Goal: Transaction & Acquisition: Purchase product/service

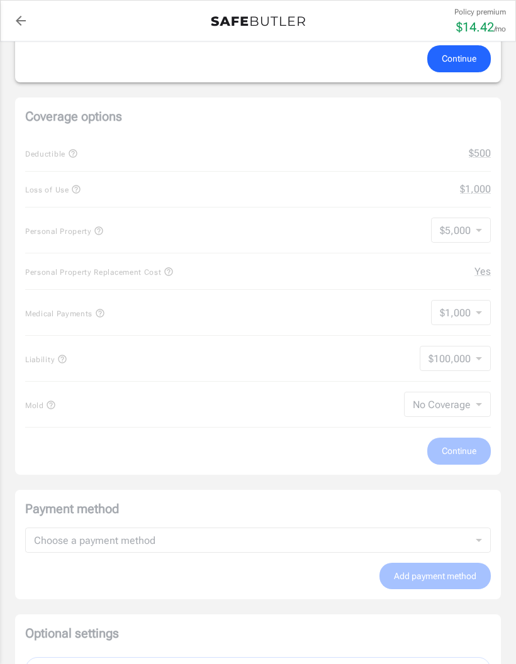
scroll to position [468, 0]
click at [462, 401] on div "Coverage options Deductible $500 Loss of Use $1,000 Personal Property $5,000 50…" at bounding box center [257, 284] width 485 height 377
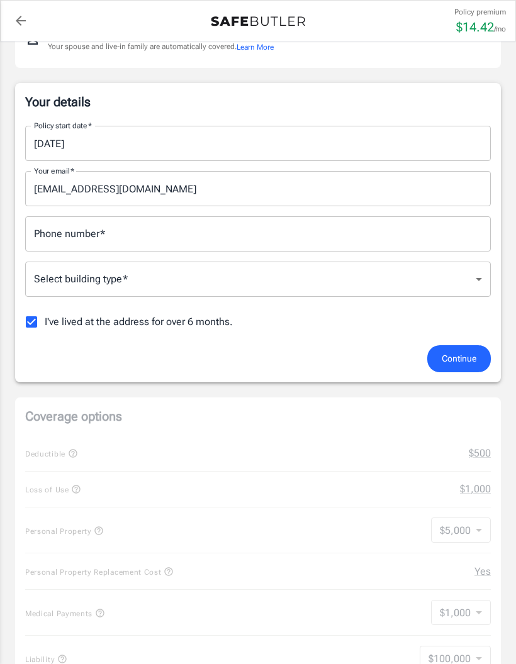
scroll to position [167, 0]
click at [340, 227] on input "Phone number   *" at bounding box center [257, 234] width 465 height 35
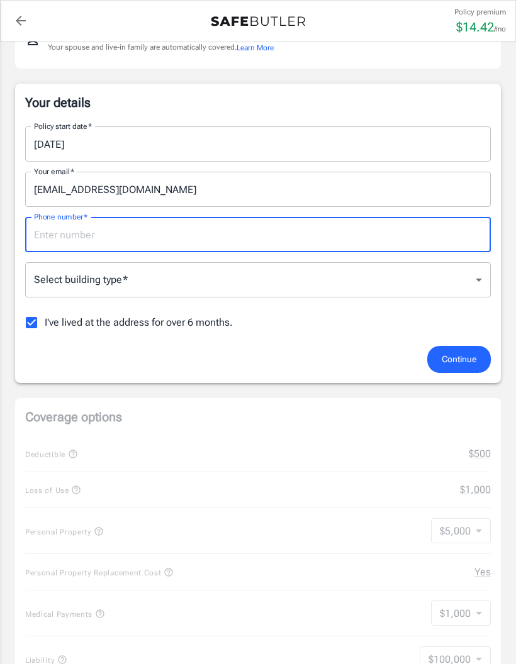
scroll to position [166, 0]
click at [247, 281] on body "Policy premium $ 14.42 /mo Liberty Mutual Renters Insurance [STREET_ADDRESS][PE…" at bounding box center [258, 669] width 516 height 1670
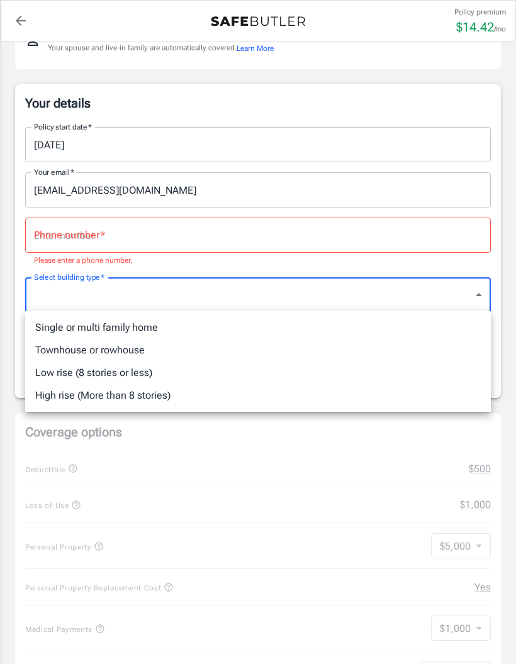
scroll to position [167, 0]
click at [140, 372] on li "Low rise (8 stories or less)" at bounding box center [257, 373] width 465 height 23
type input "lowrise"
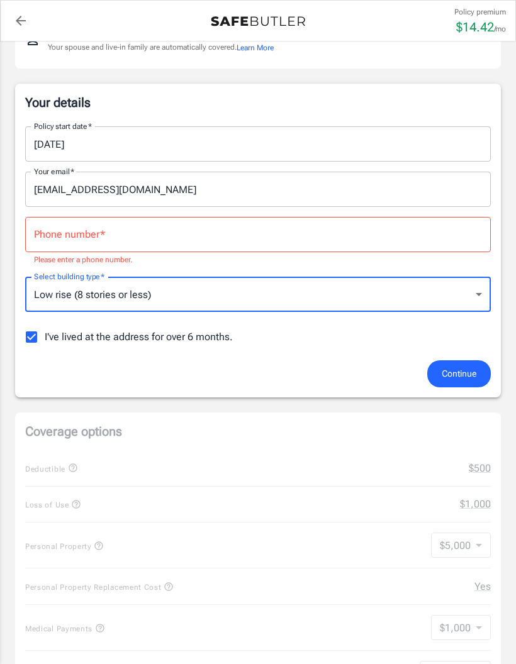
click at [200, 241] on input "Phone number   *" at bounding box center [257, 234] width 465 height 35
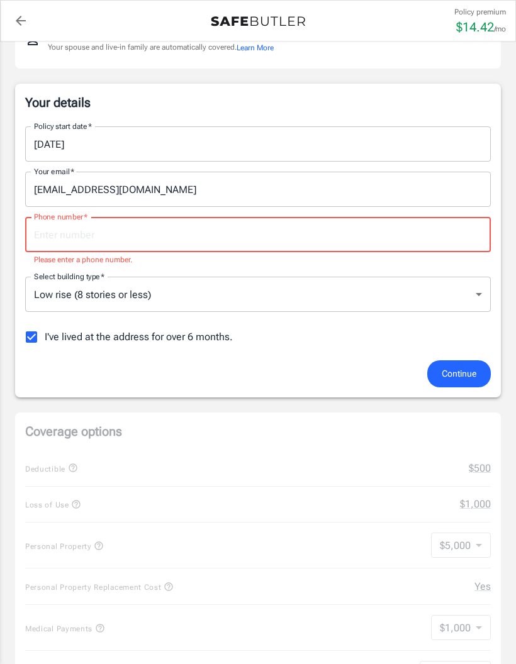
scroll to position [166, 0]
type input "4699715049"
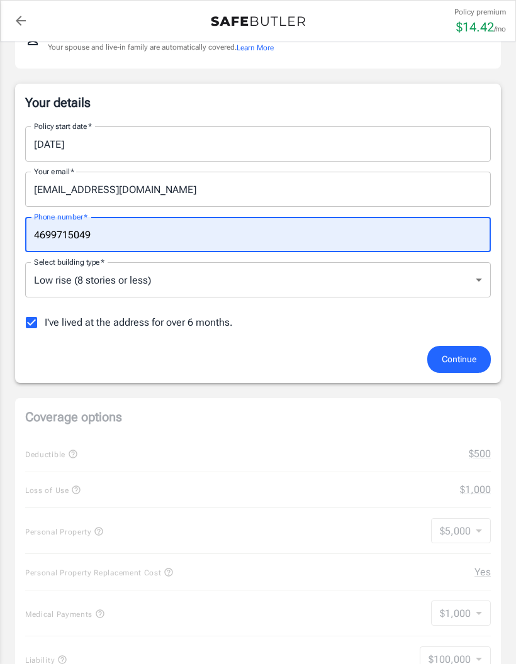
click at [180, 328] on span "I've lived at the address for over 6 months." at bounding box center [139, 322] width 188 height 15
click at [45, 328] on input "I've lived at the address for over 6 months." at bounding box center [31, 322] width 26 height 26
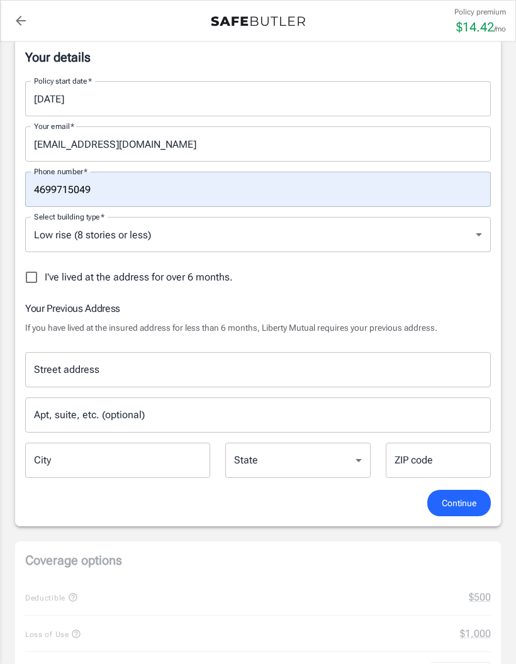
scroll to position [221, 0]
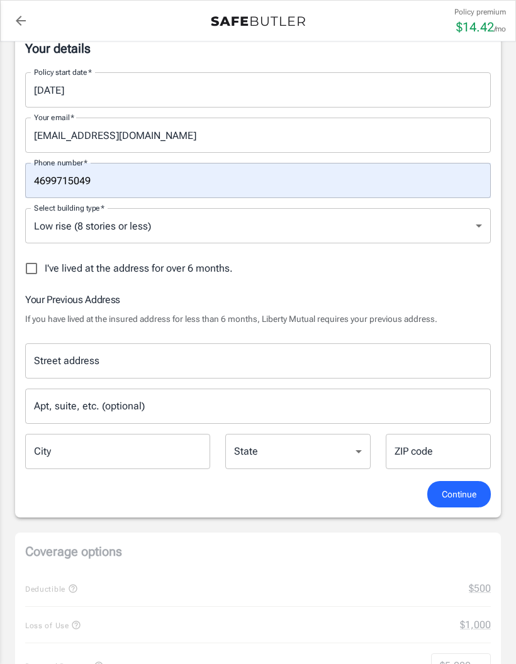
click at [191, 269] on span "I've lived at the address for over 6 months." at bounding box center [139, 268] width 188 height 15
click at [45, 269] on input "I've lived at the address for over 6 months." at bounding box center [31, 268] width 26 height 26
checkbox input "true"
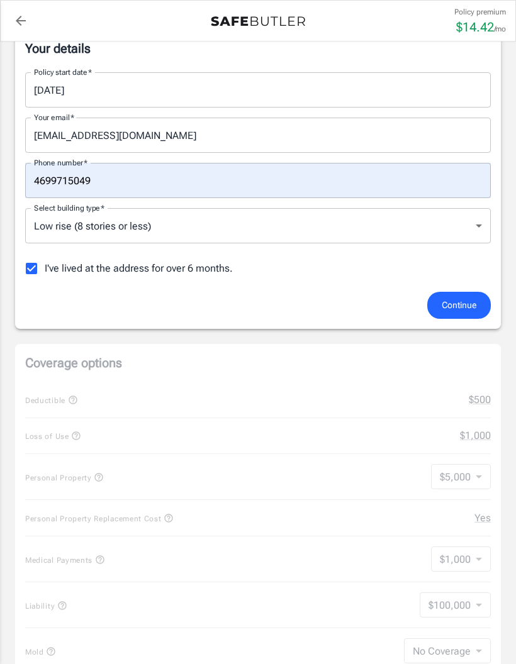
click at [458, 306] on span "Continue" at bounding box center [458, 305] width 35 height 16
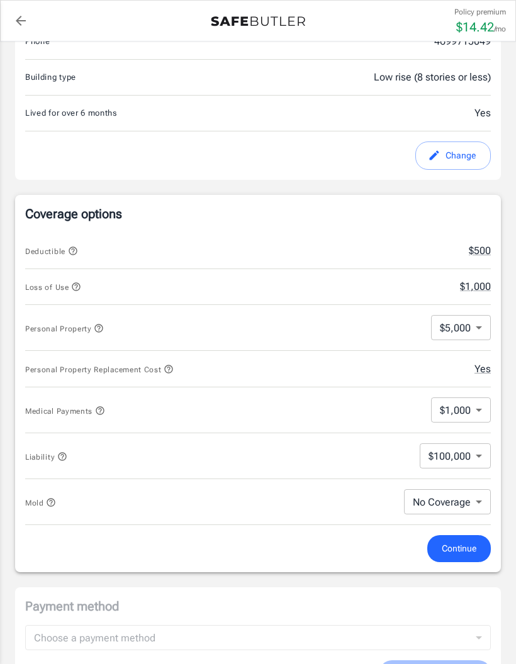
scroll to position [387, 0]
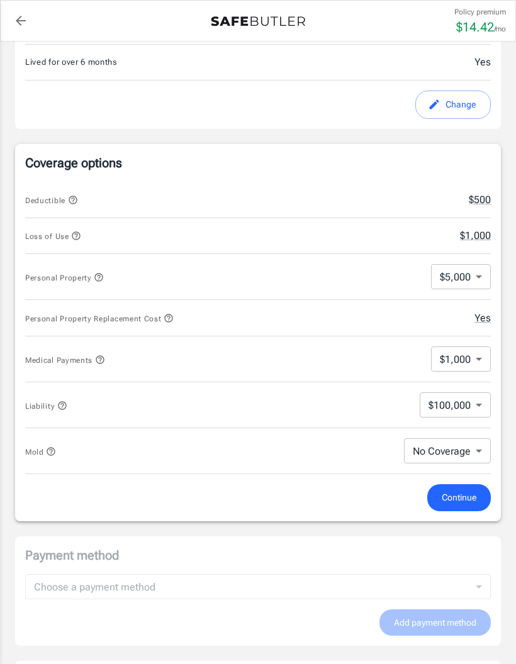
click at [466, 449] on body "Policy premium $ 14.42 /mo Liberty Mutual Renters Insurance [STREET_ADDRESS][PE…" at bounding box center [258, 431] width 516 height 1636
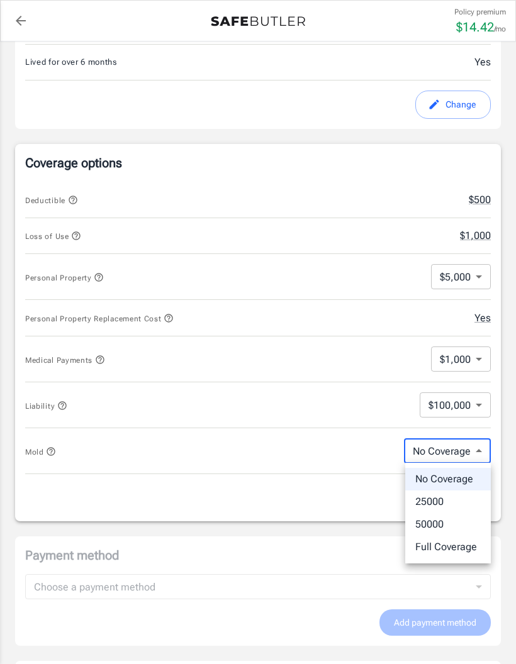
click at [446, 523] on li "50000" at bounding box center [448, 524] width 86 height 23
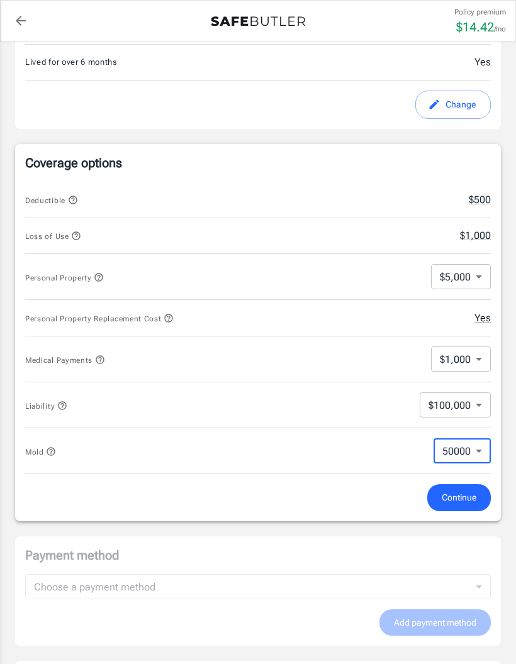
click at [469, 450] on body "Policy premium $ 14.42 /mo Liberty Mutual Renters Insurance [STREET_ADDRESS][PE…" at bounding box center [258, 431] width 516 height 1636
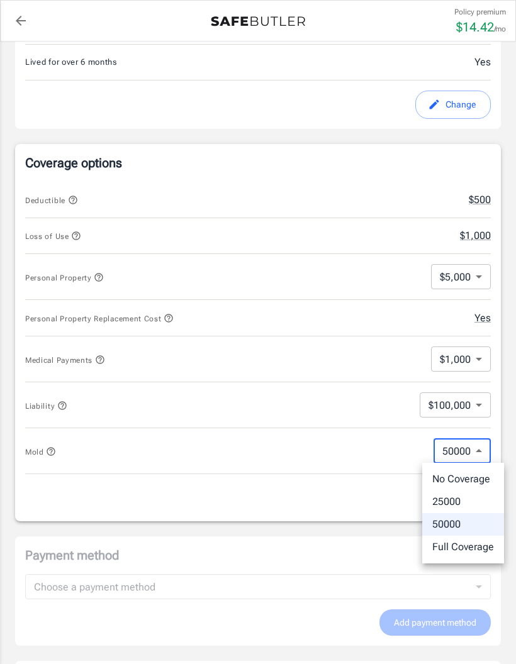
click at [468, 542] on li "Full Coverage" at bounding box center [463, 547] width 82 height 23
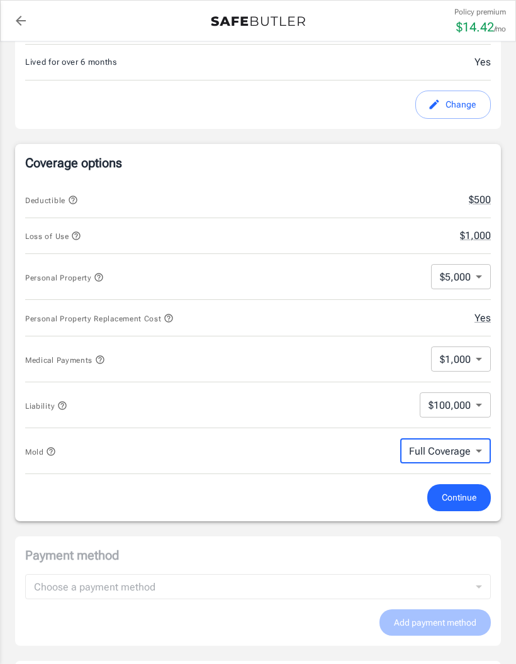
click at [468, 447] on body "Policy premium $ 14.42 /mo Liberty Mutual Renters Insurance [STREET_ADDRESS][PE…" at bounding box center [258, 431] width 516 height 1636
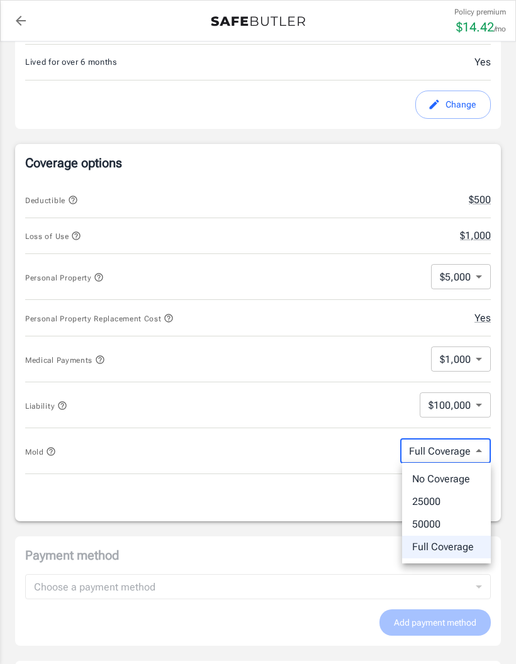
click at [455, 502] on li "25000" at bounding box center [446, 501] width 89 height 23
type input "25000"
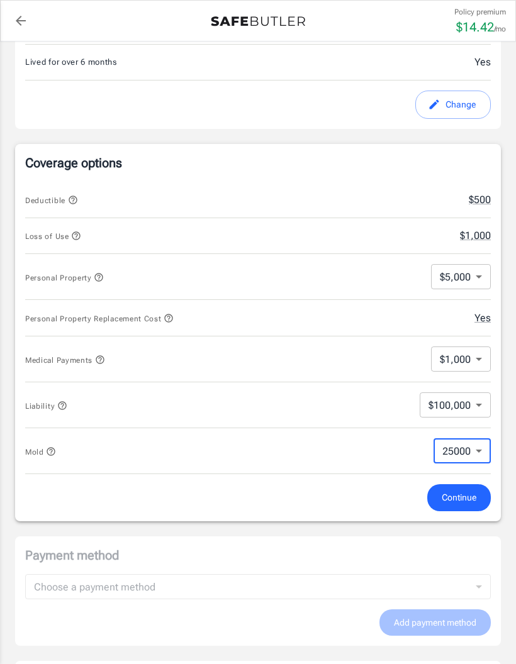
click at [460, 497] on span "Continue" at bounding box center [458, 498] width 35 height 16
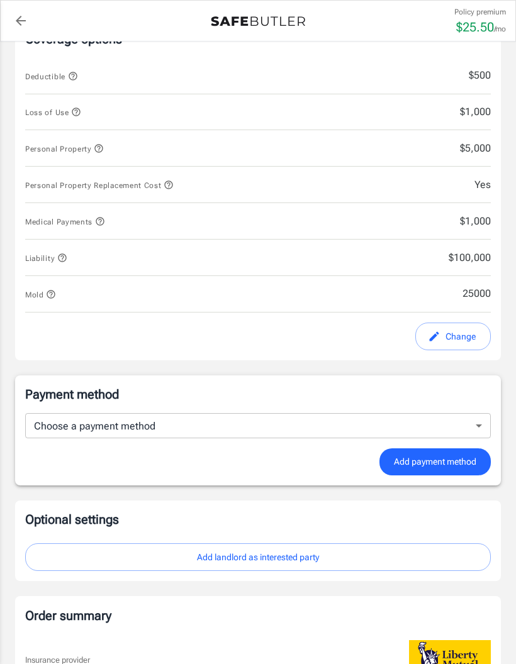
scroll to position [395, 0]
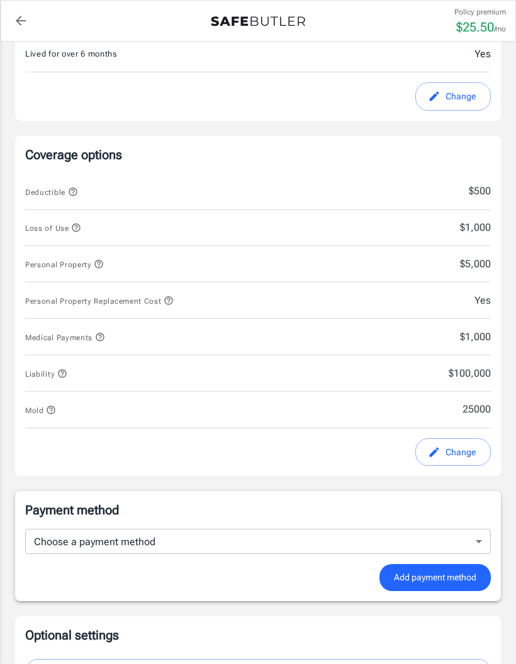
click at [482, 402] on span "25000" at bounding box center [435, 409] width 110 height 15
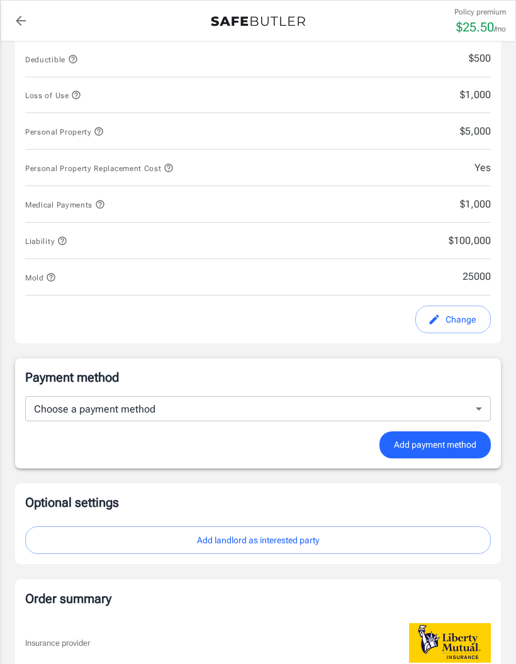
scroll to position [528, 0]
click at [465, 314] on button "Change" at bounding box center [452, 320] width 75 height 28
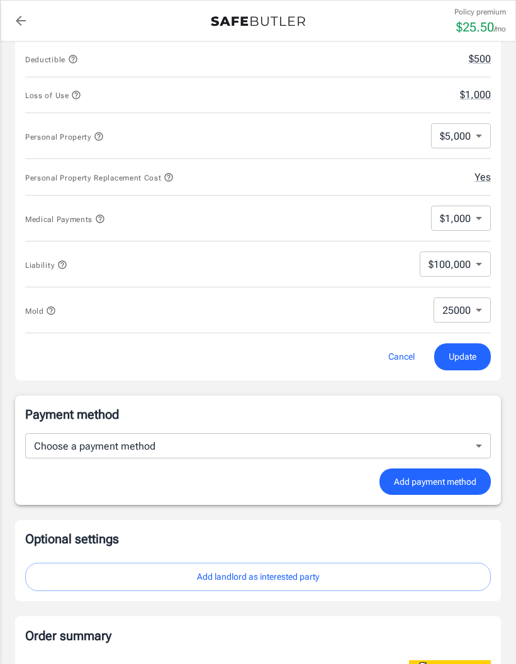
click at [475, 305] on body "Policy premium $ 25.50 /mo Liberty Mutual Renters Insurance [STREET_ADDRESS][PE…" at bounding box center [258, 290] width 516 height 1636
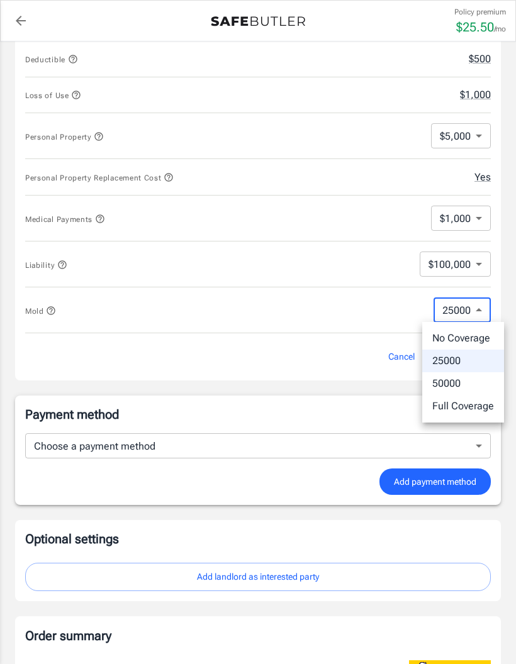
click at [479, 335] on li "No Coverage" at bounding box center [463, 338] width 82 height 23
type input "No Coverage"
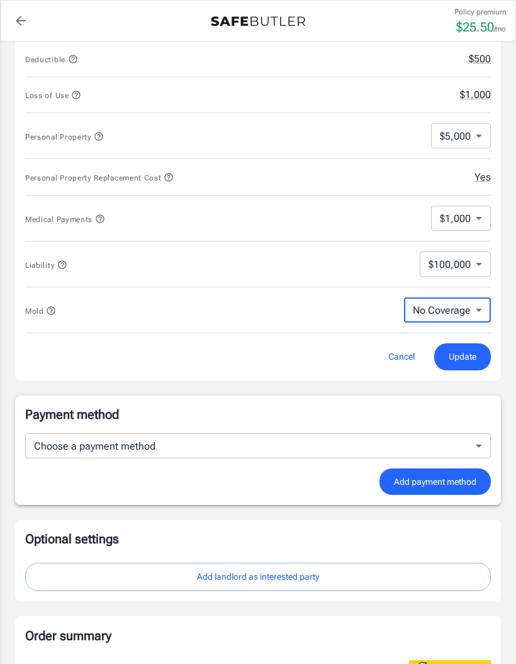
click at [367, 397] on div "Payment method Choose a payment method ​ Choose a payment method Add payment me…" at bounding box center [257, 451] width 485 height 110
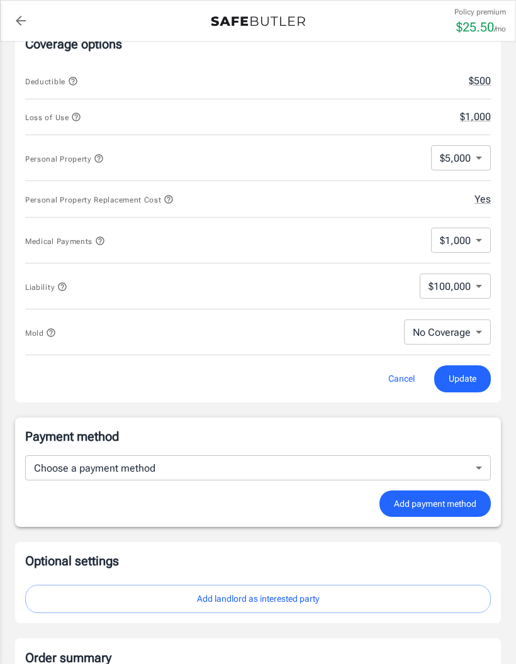
scroll to position [379, 0]
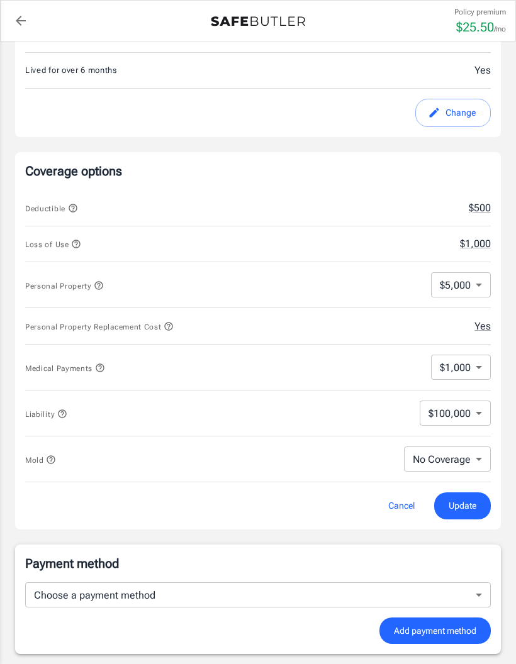
click at [479, 507] on button "Update" at bounding box center [462, 505] width 57 height 27
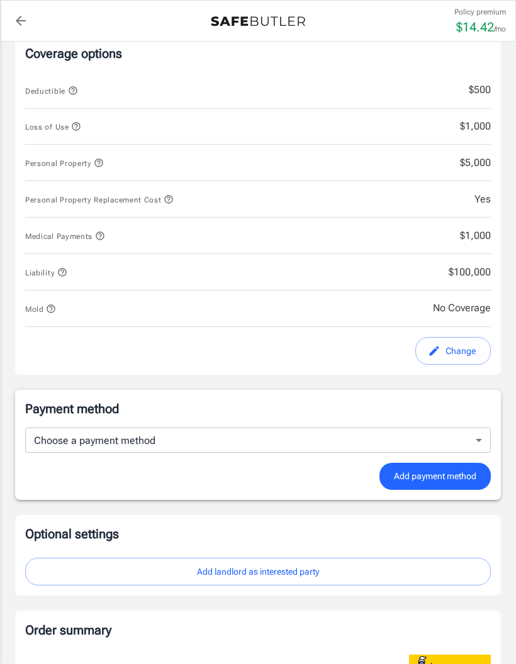
scroll to position [484, 0]
